Goal: Understand process/instructions: Learn how to perform a task or action

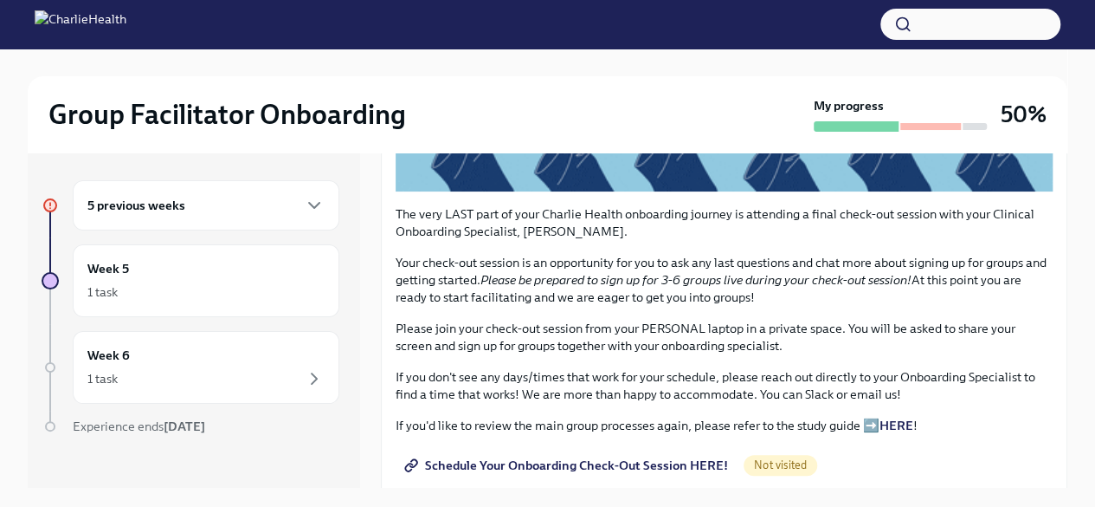
scroll to position [518, 0]
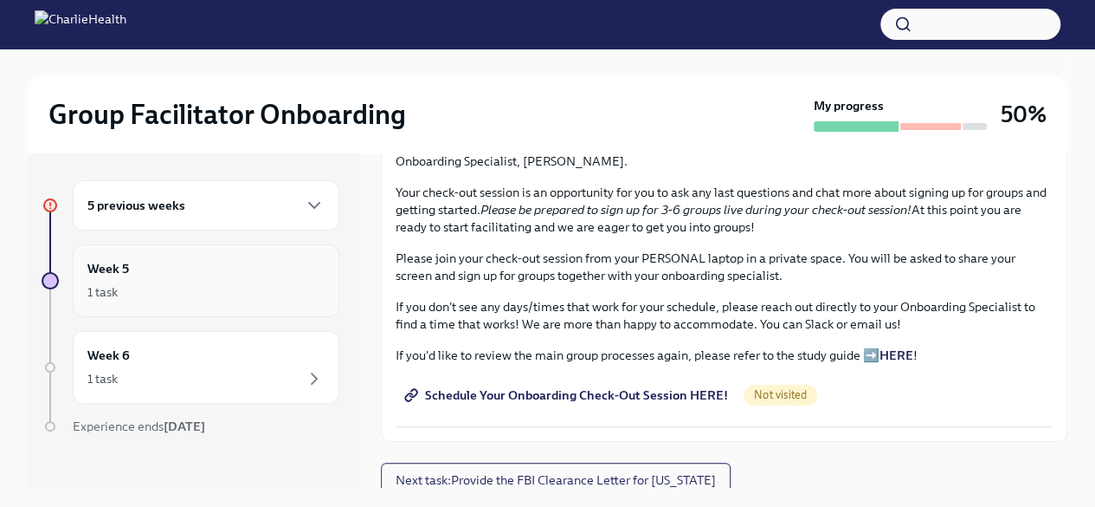
click at [166, 280] on div "Week 5 1 task" at bounding box center [205, 280] width 237 height 43
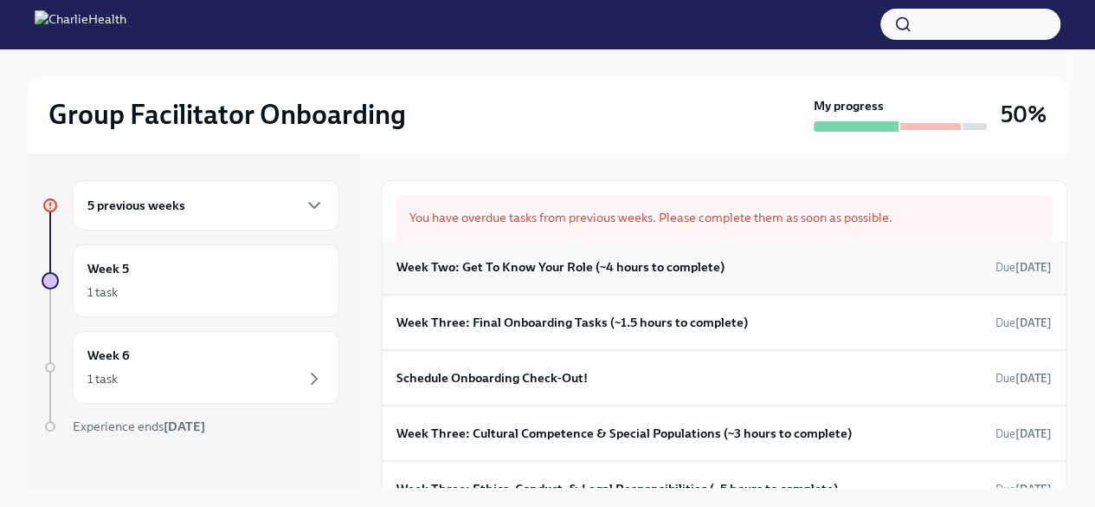
click at [528, 264] on h6 "Week Two: Get To Know Your Role (~4 hours to complete)" at bounding box center [561, 266] width 328 height 19
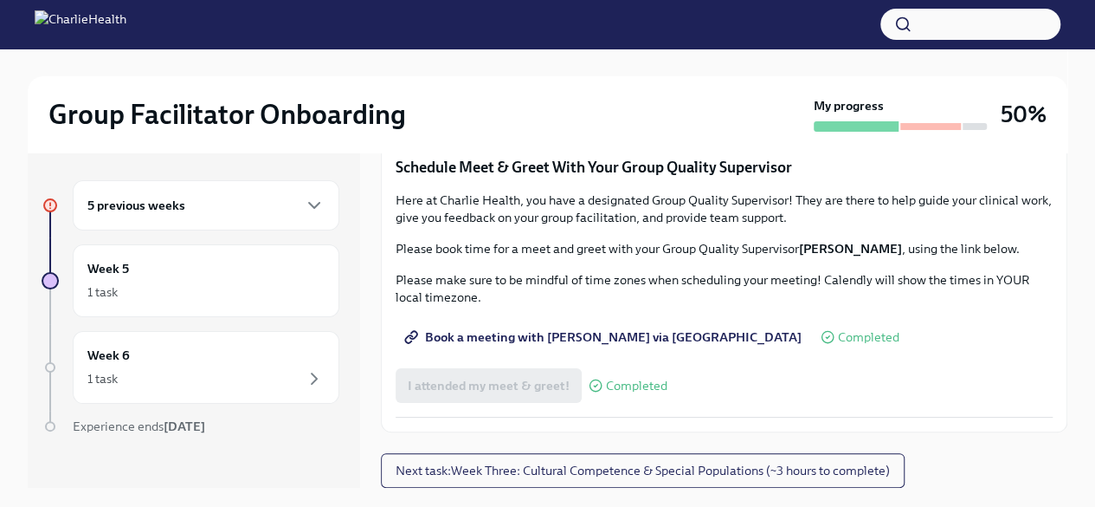
scroll to position [1701, 0]
click at [679, 465] on span "Next task : Week Three: Cultural Competence & Special Populations (~3 hours to …" at bounding box center [643, 470] width 494 height 17
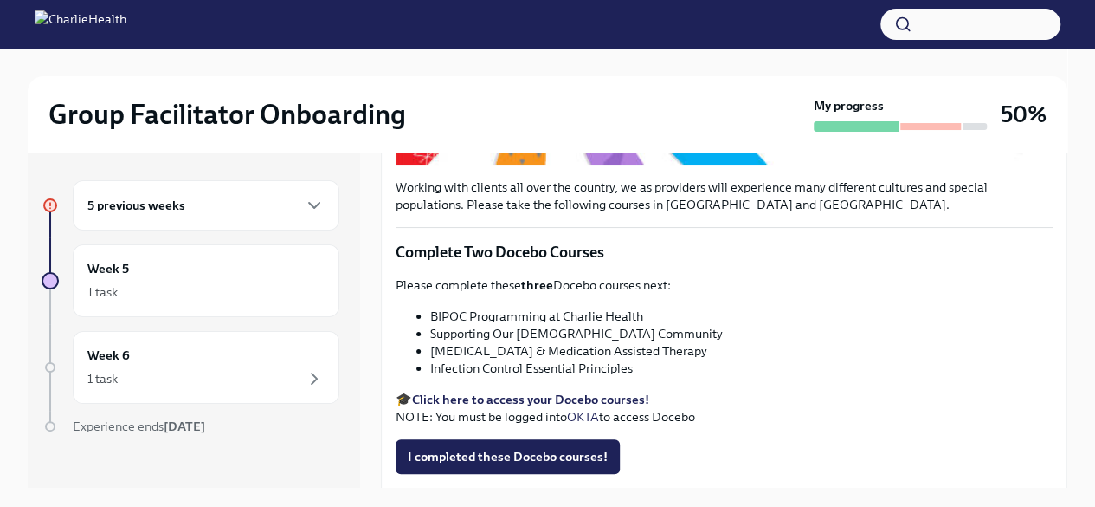
scroll to position [516, 0]
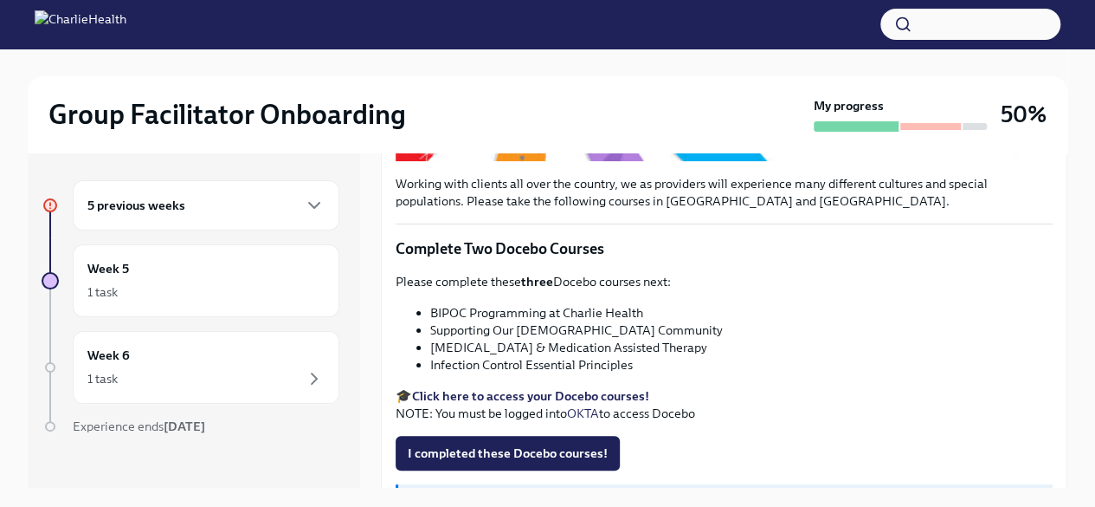
click at [481, 390] on strong "Click here to access your Docebo courses!" at bounding box center [530, 396] width 237 height 16
